Goal: Task Accomplishment & Management: Manage account settings

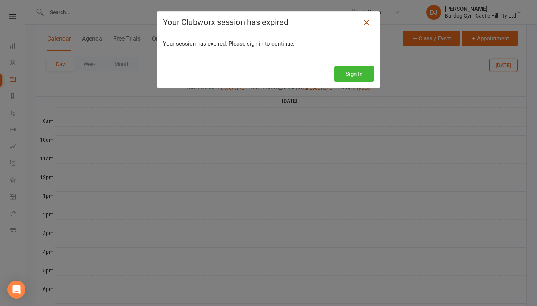
click at [366, 25] on icon at bounding box center [366, 22] width 9 height 9
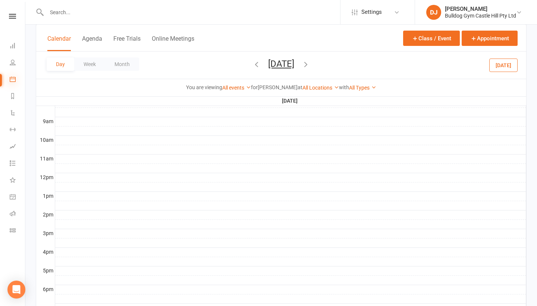
click at [13, 80] on icon at bounding box center [13, 79] width 6 height 6
click at [121, 63] on button "Month" at bounding box center [122, 63] width 34 height 13
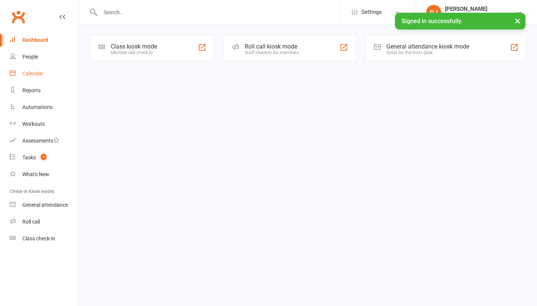
click at [51, 75] on link "Calendar" at bounding box center [44, 73] width 69 height 17
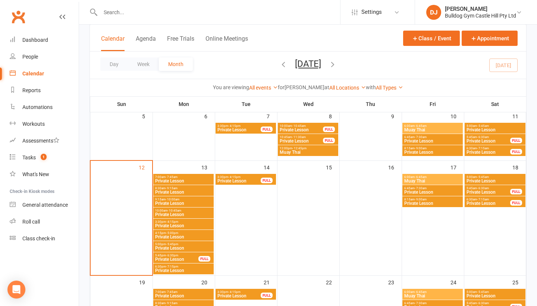
scroll to position [167, 0]
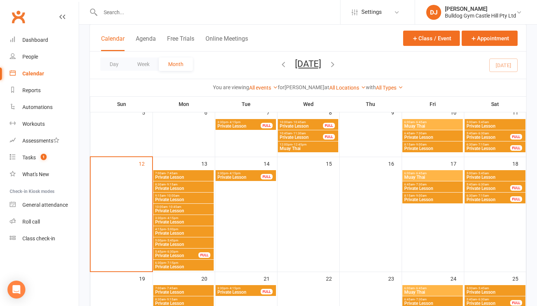
click at [423, 176] on span "Muay Thai" at bounding box center [432, 177] width 57 height 4
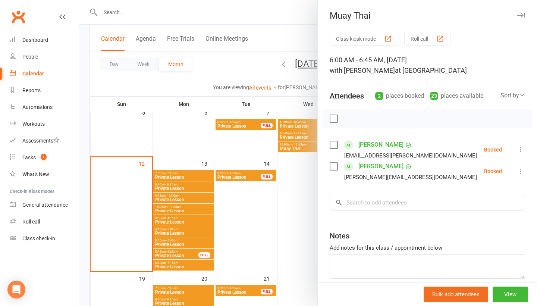
click at [523, 16] on icon "button" at bounding box center [521, 15] width 8 height 4
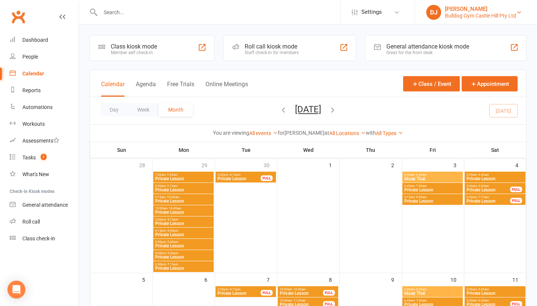
scroll to position [0, 0]
click at [512, 16] on div "Bulldog Gym Castle Hill Pty Ltd" at bounding box center [480, 15] width 71 height 7
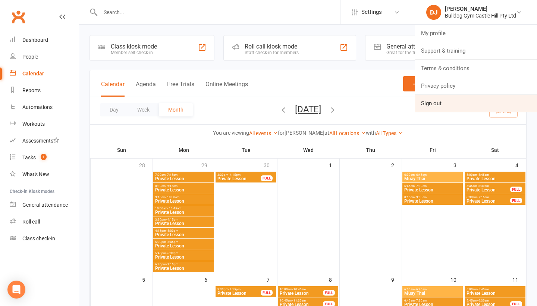
click at [438, 106] on link "Sign out" at bounding box center [476, 103] width 122 height 17
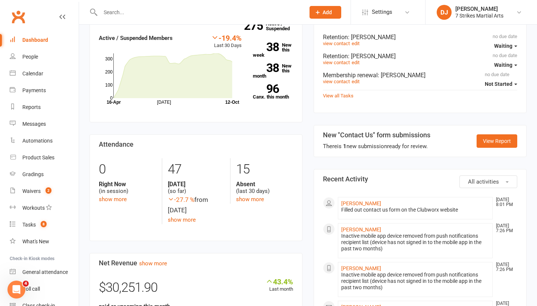
scroll to position [65, 0]
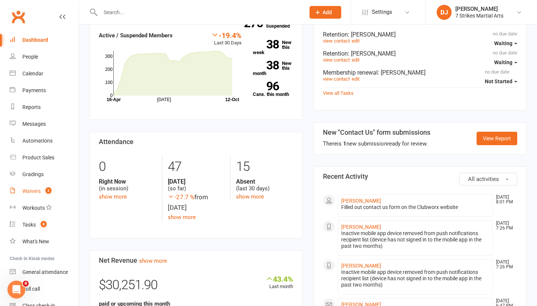
click at [46, 194] on link "Waivers 2" at bounding box center [44, 191] width 69 height 17
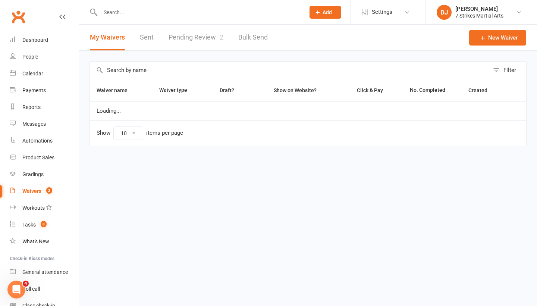
select select "25"
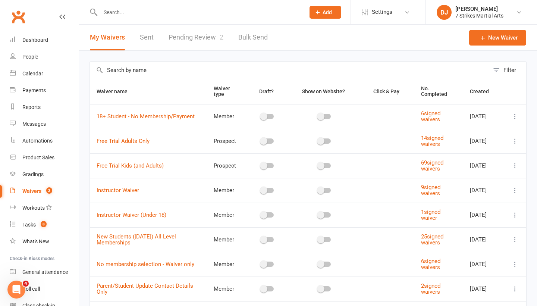
click at [203, 35] on link "Pending Review 2" at bounding box center [196, 38] width 55 height 26
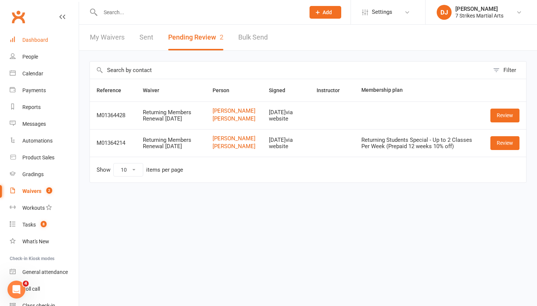
click at [59, 38] on link "Dashboard" at bounding box center [44, 40] width 69 height 17
